Goal: Find specific fact: Find specific fact

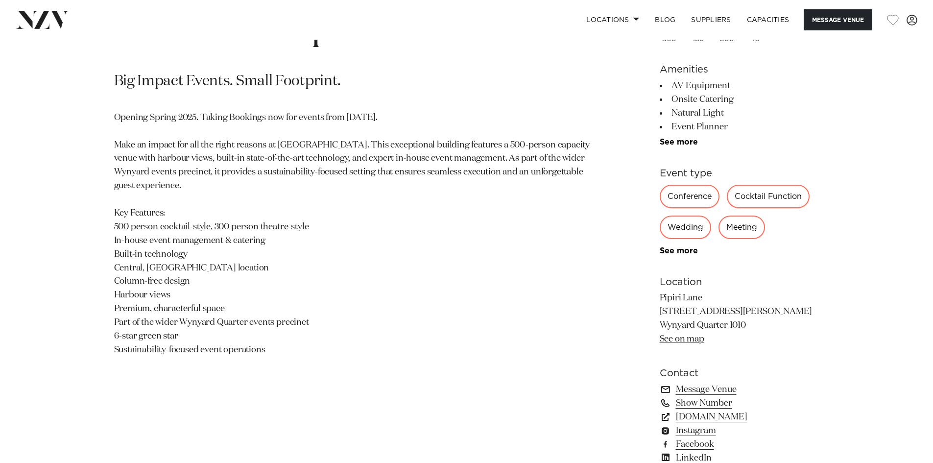
scroll to position [539, 0]
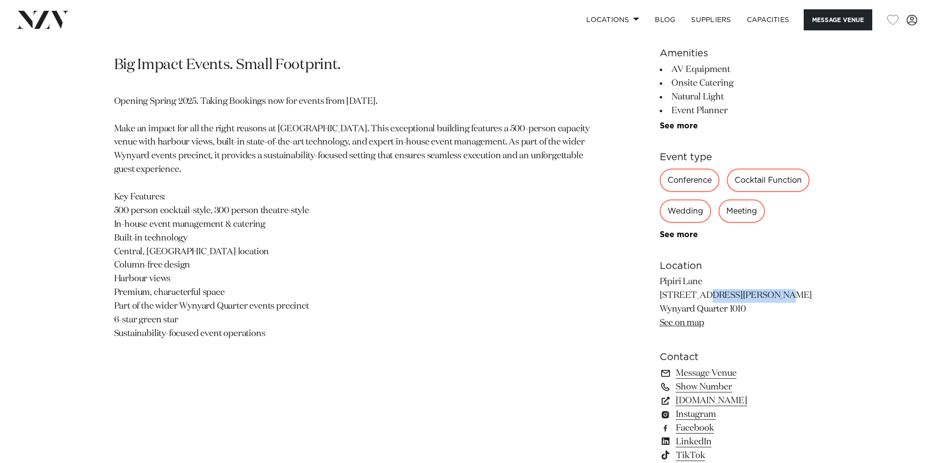
drag, startPoint x: 662, startPoint y: 294, endPoint x: 742, endPoint y: 294, distance: 80.4
click at [742, 294] on p "Pipiri Lane [STREET_ADDRESS][PERSON_NAME] [GEOGRAPHIC_DATA] See on map" at bounding box center [740, 302] width 160 height 55
drag, startPoint x: 736, startPoint y: 295, endPoint x: 657, endPoint y: 293, distance: 79.4
click at [657, 293] on div "Auckland Generator Pipiri Lane Big Impact Events. Small Footprint. Opening Spri…" at bounding box center [467, 239] width 834 height 525
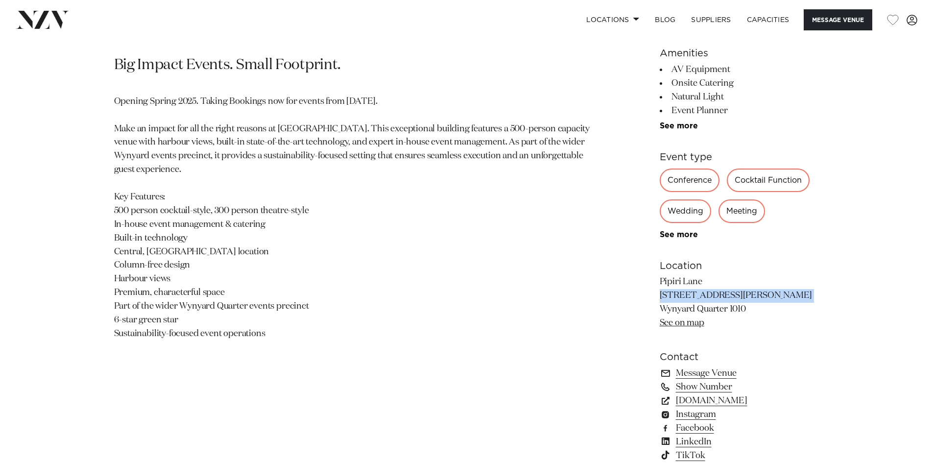
click at [734, 296] on p "Pipiri Lane [STREET_ADDRESS][PERSON_NAME] [GEOGRAPHIC_DATA] See on map" at bounding box center [740, 302] width 160 height 55
drag, startPoint x: 728, startPoint y: 295, endPoint x: 660, endPoint y: 292, distance: 68.2
click at [660, 292] on p "Pipiri Lane [STREET_ADDRESS][PERSON_NAME] [GEOGRAPHIC_DATA] See on map" at bounding box center [740, 302] width 160 height 55
copy p "[STREET_ADDRESS][PERSON_NAME]"
